Goal: Transaction & Acquisition: Purchase product/service

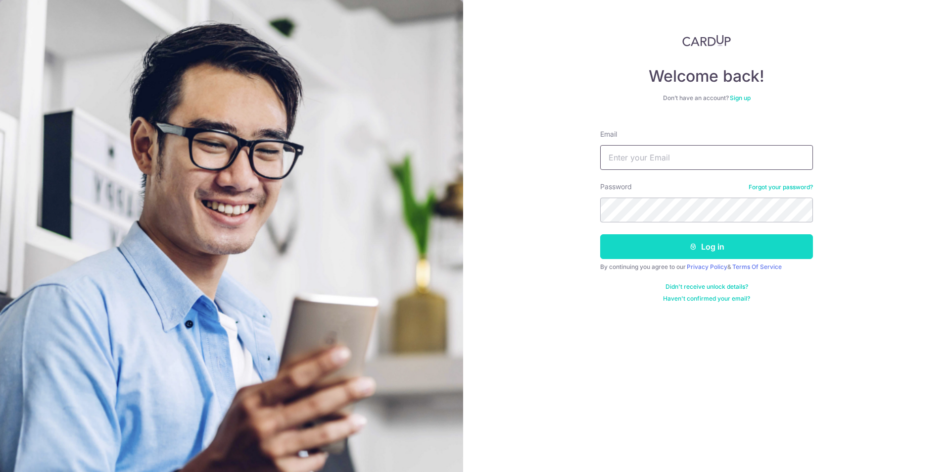
type input "suanwee@gmail.com"
click at [654, 243] on button "Log in" at bounding box center [706, 246] width 213 height 25
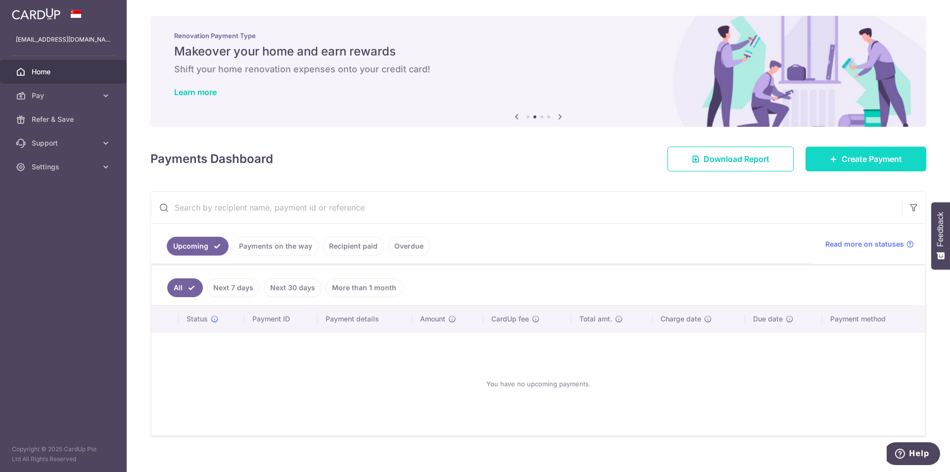
click at [851, 159] on span "Create Payment" at bounding box center [872, 159] width 60 height 12
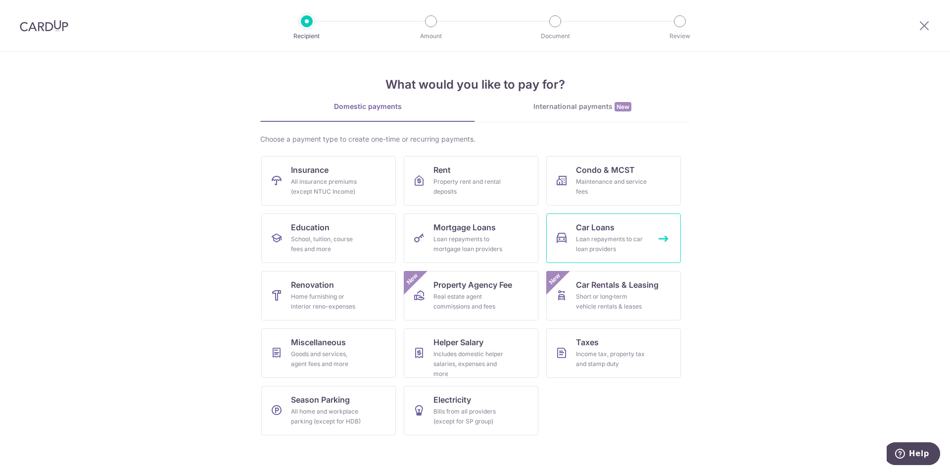
click at [582, 237] on div "Loan repayments to car loan providers" at bounding box center [611, 244] width 71 height 20
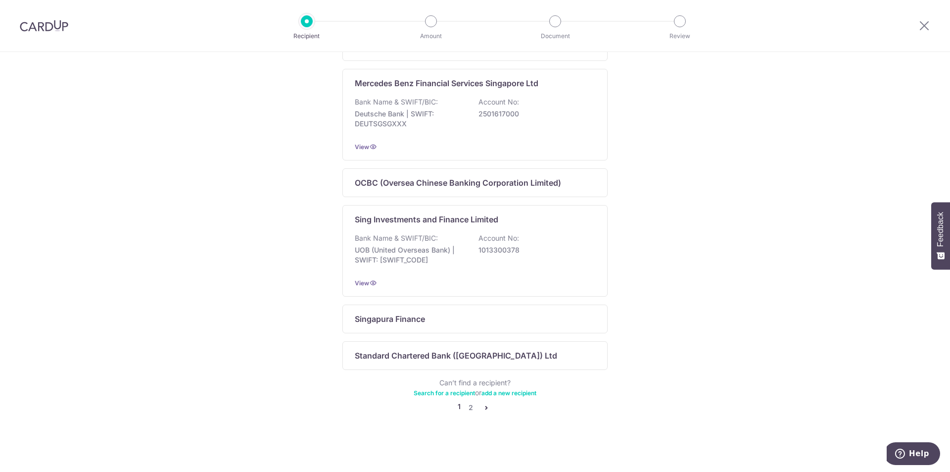
scroll to position [511, 0]
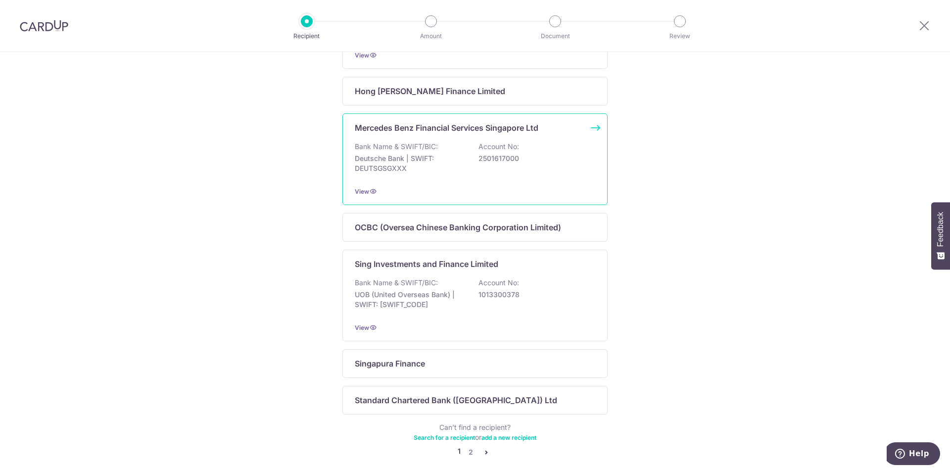
click at [506, 163] on p "2501617000" at bounding box center [534, 158] width 111 height 10
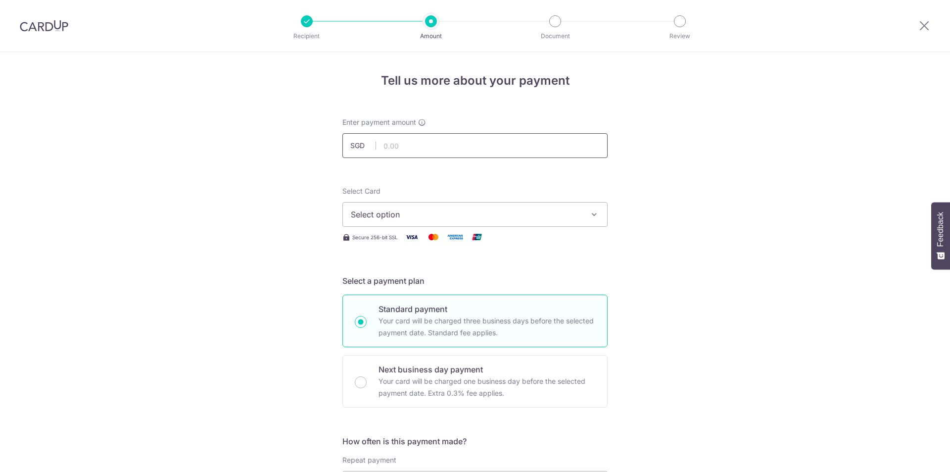
click at [484, 147] on input "text" at bounding box center [474, 145] width 265 height 25
type input "2,154.00"
click at [413, 208] on span "Select option" at bounding box center [466, 214] width 231 height 12
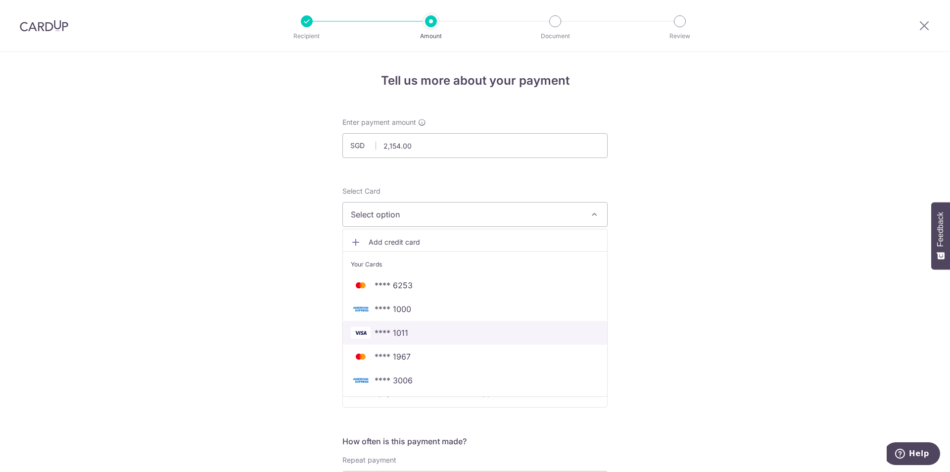
click at [389, 337] on span "**** 1011" at bounding box center [392, 333] width 34 height 12
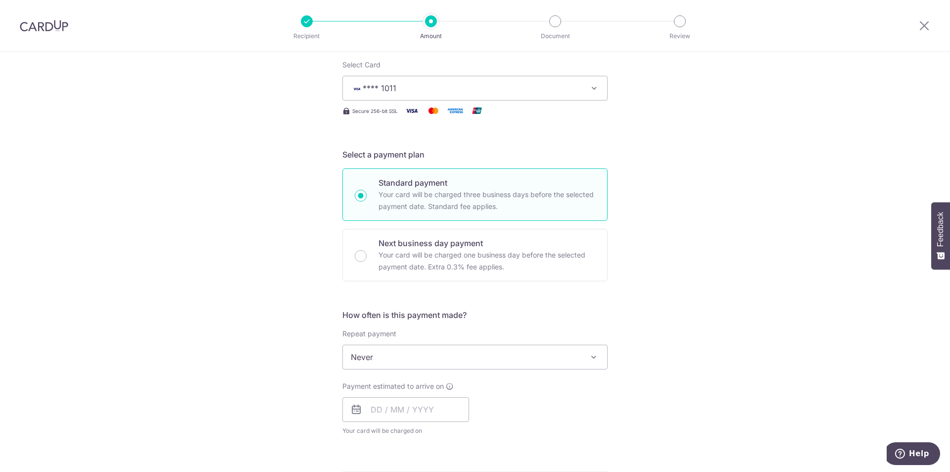
scroll to position [148, 0]
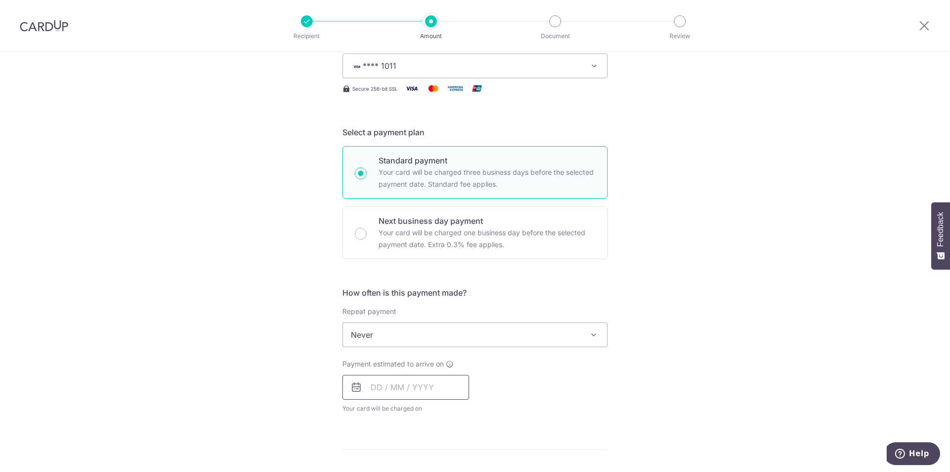
click at [429, 389] on input "text" at bounding box center [405, 387] width 127 height 25
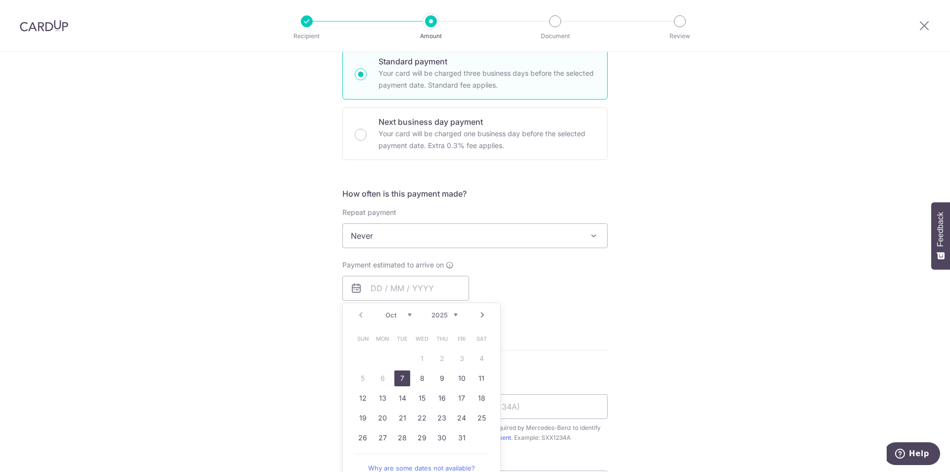
click at [402, 378] on link "7" at bounding box center [402, 378] width 16 height 16
type input "07/10/2025"
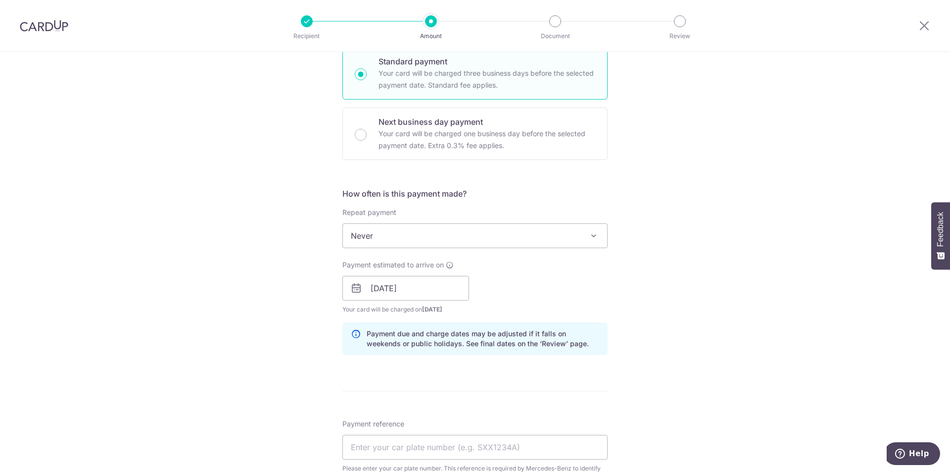
click at [661, 262] on div "Tell us more about your payment Enter payment amount SGD 2,154.00 2154.00 Selec…" at bounding box center [475, 273] width 950 height 936
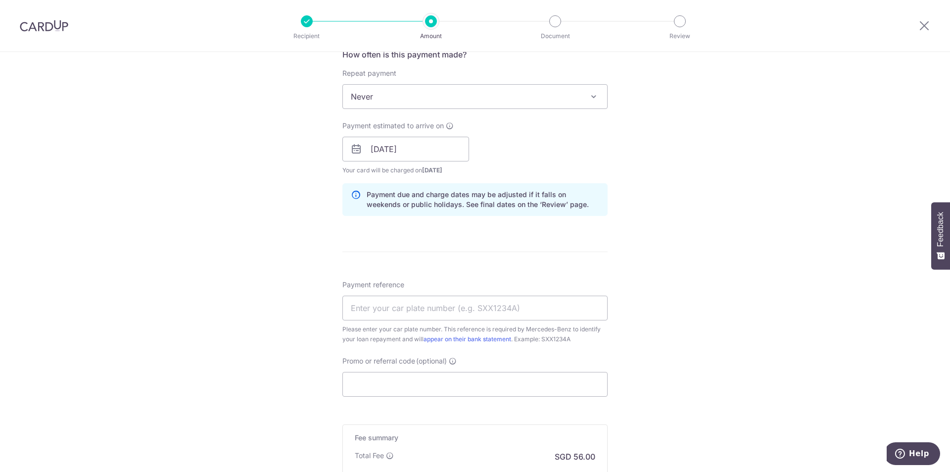
scroll to position [396, 0]
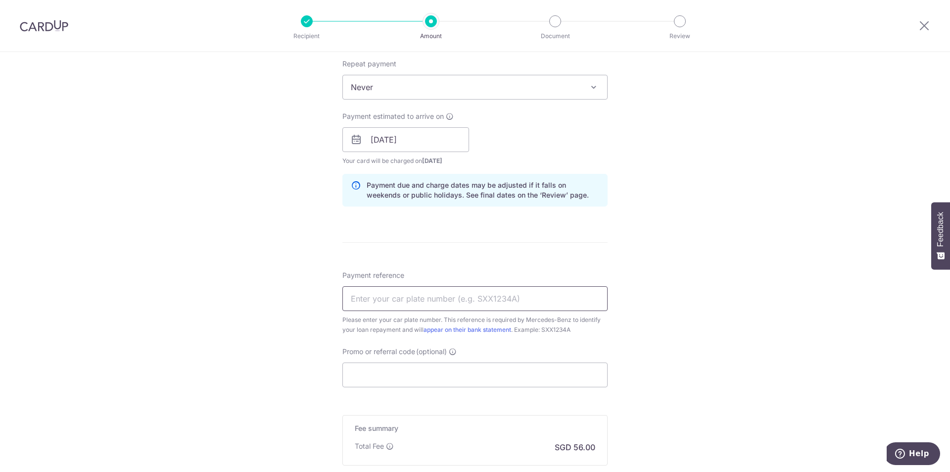
click at [547, 294] on input "Payment reference" at bounding box center [474, 298] width 265 height 25
type input "SLC280A"
click at [718, 256] on div "Tell us more about your payment Enter payment amount SGD 2,154.00 2154.00 Selec…" at bounding box center [475, 124] width 950 height 936
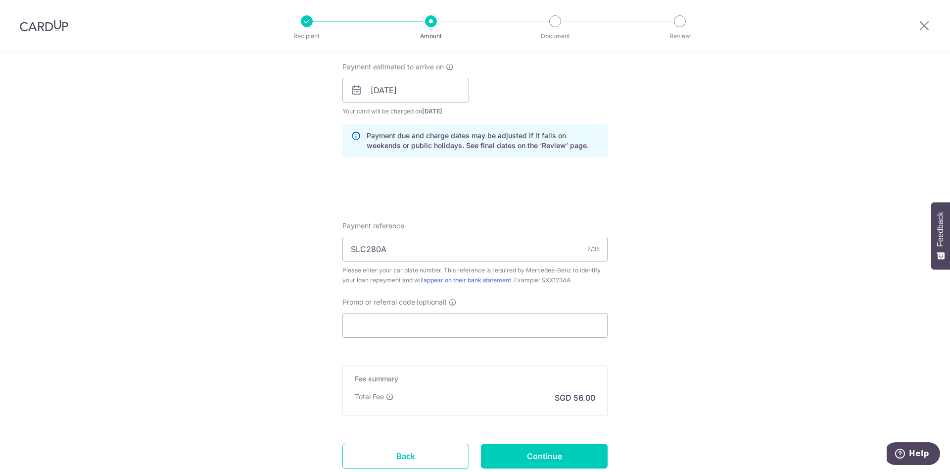
scroll to position [516, 0]
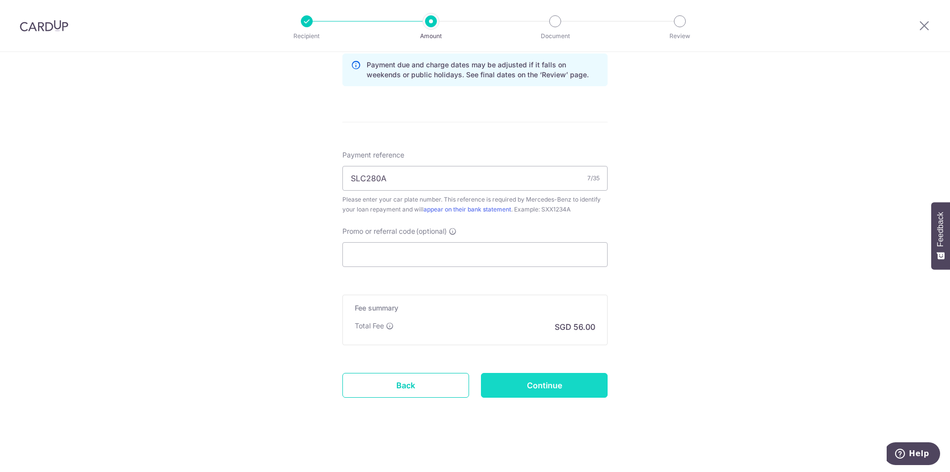
click at [559, 387] on input "Continue" at bounding box center [544, 385] width 127 height 25
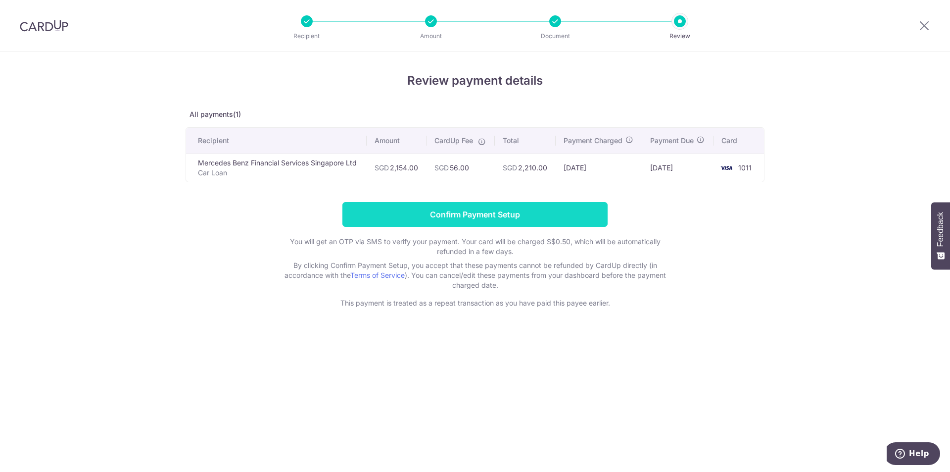
click at [498, 214] on input "Confirm Payment Setup" at bounding box center [474, 214] width 265 height 25
